Goal: Find specific page/section: Find specific page/section

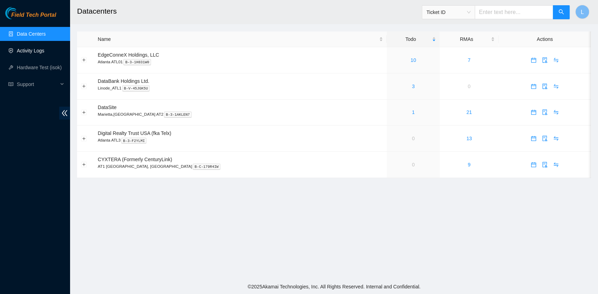
click at [26, 50] on link "Activity Logs" at bounding box center [31, 51] width 28 height 6
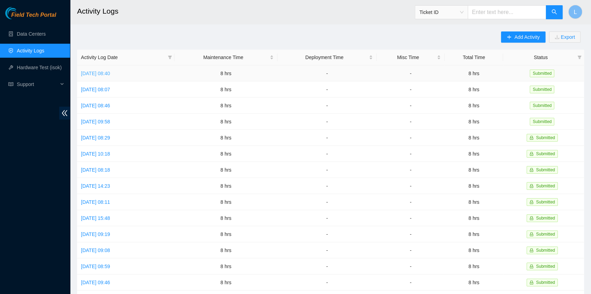
click at [110, 74] on link "Wed, 20 Aug 2025 08:40" at bounding box center [95, 74] width 29 height 6
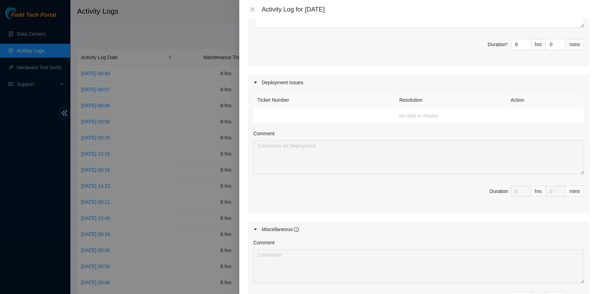
scroll to position [327, 0]
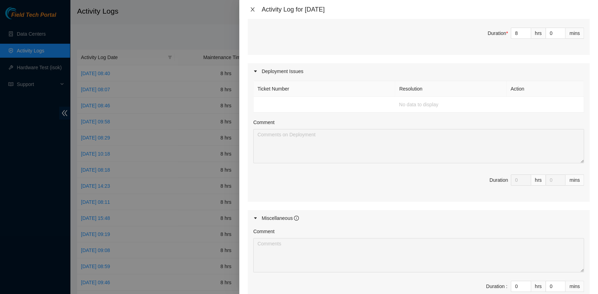
click at [252, 6] on button "Close" at bounding box center [252, 9] width 10 height 7
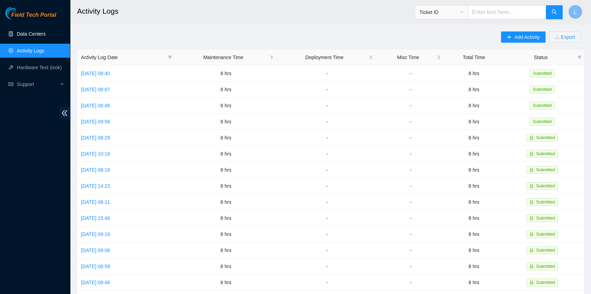
click at [18, 32] on link "Data Centers" at bounding box center [31, 34] width 29 height 6
